Goal: Task Accomplishment & Management: Complete application form

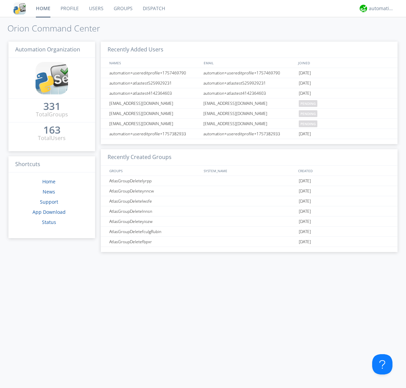
click at [96, 8] on link "Users" at bounding box center [96, 8] width 25 height 17
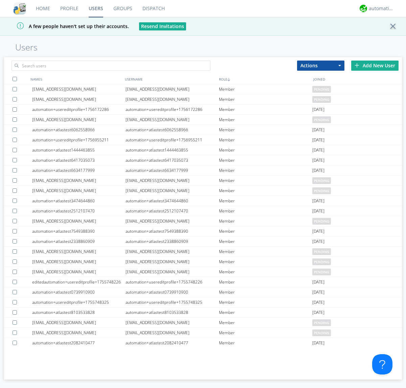
click at [375, 65] on div "Add New User" at bounding box center [374, 66] width 47 height 10
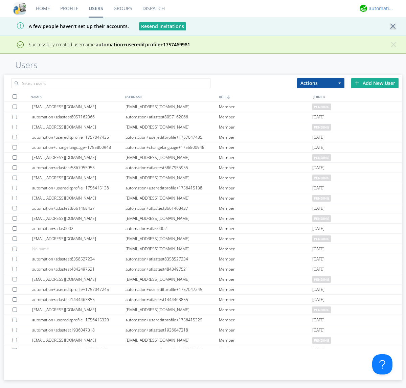
click at [380, 8] on div "automation+atlas" at bounding box center [381, 8] width 25 height 7
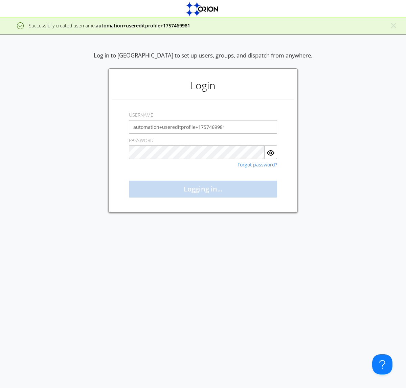
type input "automation+usereditprofile+1757469981"
